Goal: Navigation & Orientation: Find specific page/section

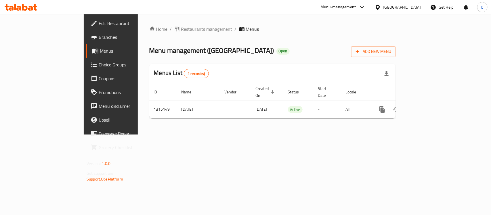
click at [412, 7] on div "[GEOGRAPHIC_DATA]" at bounding box center [402, 7] width 38 height 6
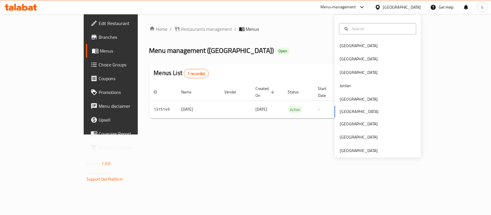
click at [362, 155] on div "[GEOGRAPHIC_DATA] [GEOGRAPHIC_DATA] [GEOGRAPHIC_DATA] [GEOGRAPHIC_DATA] [GEOGRA…" at bounding box center [377, 86] width 86 height 143
click at [359, 151] on div "[GEOGRAPHIC_DATA]" at bounding box center [358, 150] width 38 height 6
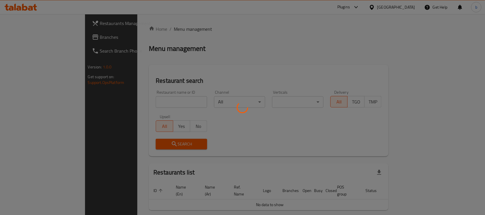
click at [23, 37] on div at bounding box center [242, 107] width 485 height 215
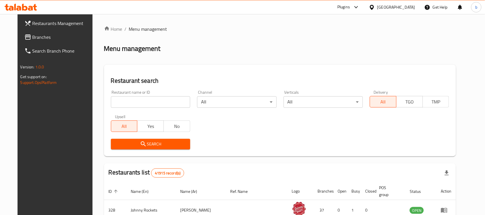
click at [32, 37] on span "Branches" at bounding box center [63, 37] width 62 height 7
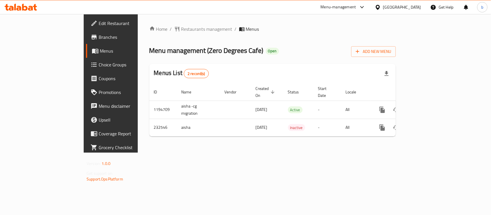
click at [393, 9] on div "[GEOGRAPHIC_DATA]" at bounding box center [402, 7] width 38 height 6
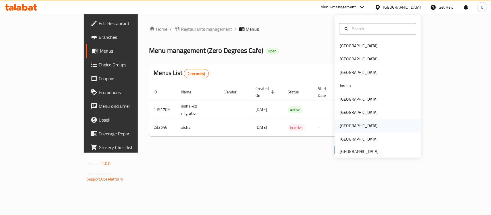
click at [339, 126] on div "[GEOGRAPHIC_DATA]" at bounding box center [358, 126] width 38 height 6
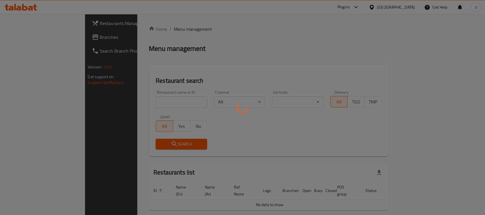
click at [28, 34] on div at bounding box center [242, 107] width 485 height 215
click at [24, 41] on div at bounding box center [242, 107] width 485 height 215
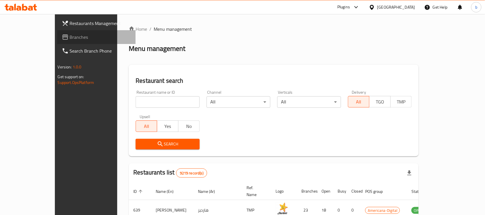
click at [70, 41] on span "Branches" at bounding box center [101, 37] width 62 height 7
